Goal: Task Accomplishment & Management: Manage account settings

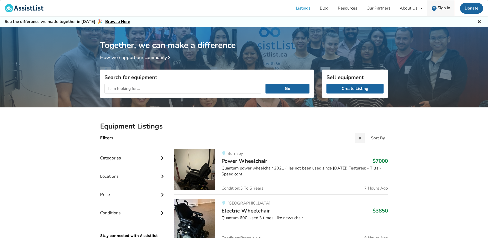
click at [439, 10] on span "Sign In" at bounding box center [444, 8] width 13 height 6
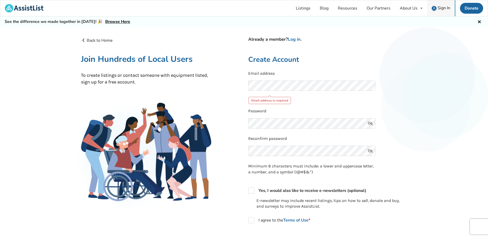
click at [445, 5] on span "Sign In" at bounding box center [444, 8] width 13 height 6
click at [295, 39] on link "Log in" at bounding box center [294, 39] width 13 height 6
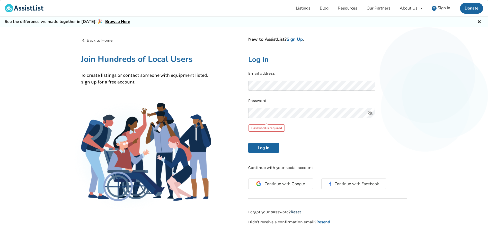
click at [297, 203] on div "New to AssistList? Sign Up . Log In Email address Password Password is required…" at bounding box center [327, 131] width 167 height 188
click at [294, 212] on link "Reset" at bounding box center [296, 211] width 10 height 5
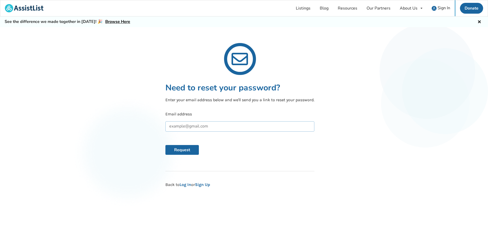
click at [183, 126] on input "text" at bounding box center [240, 126] width 149 height 10
type input "[PERSON_NAME][EMAIL_ADDRESS][PERSON_NAME][DOMAIN_NAME]"
click at [179, 151] on button "Request" at bounding box center [182, 150] width 33 height 10
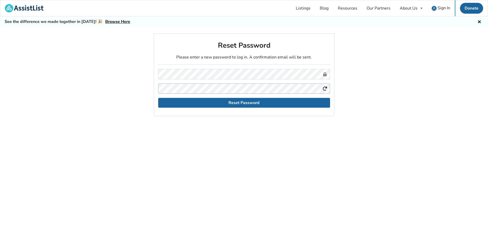
click at [163, 89] on form "Reset Password" at bounding box center [244, 88] width 172 height 39
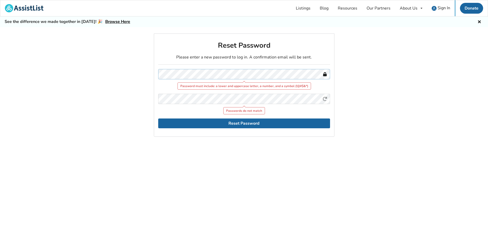
click at [139, 70] on div "Reset Password Please enter a new password to log in. A confirmation email will…" at bounding box center [244, 144] width 488 height 222
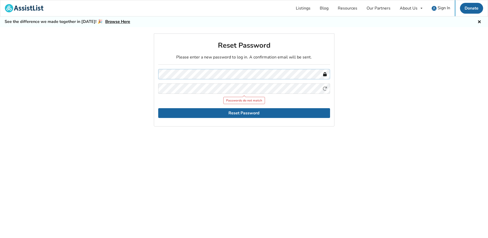
click at [149, 72] on div "Reset Password Please enter a new password to log in. A confirmation email will…" at bounding box center [244, 144] width 488 height 222
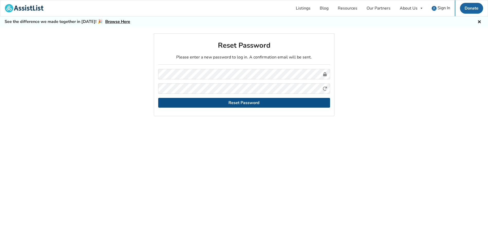
click at [258, 103] on button "Reset Password" at bounding box center [244, 103] width 172 height 10
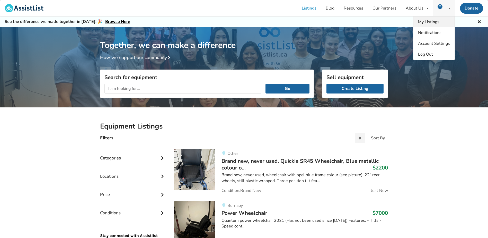
click at [426, 25] on link "My Listings" at bounding box center [434, 21] width 41 height 11
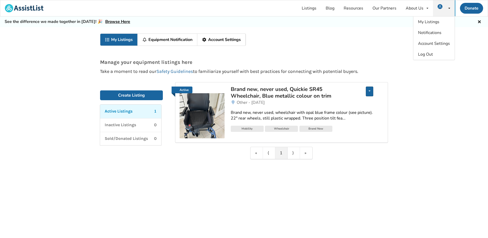
click at [373, 93] on div "Edit listing Renew listing Mark as Sold Delete listing" at bounding box center [369, 92] width 7 height 10
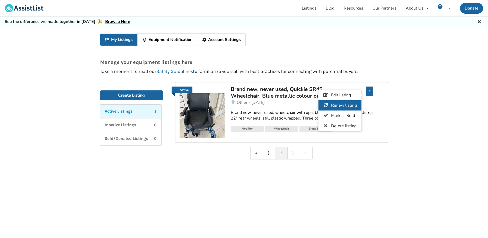
click at [350, 108] on span "Renew listing" at bounding box center [344, 105] width 26 height 6
